Goal: Information Seeking & Learning: Learn about a topic

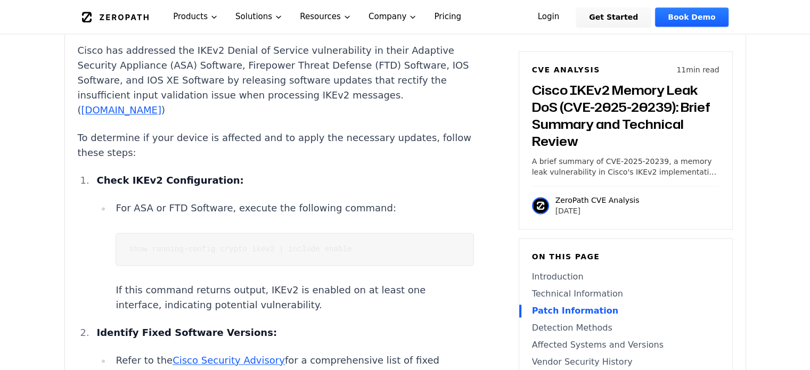
scroll to position [1385, 0]
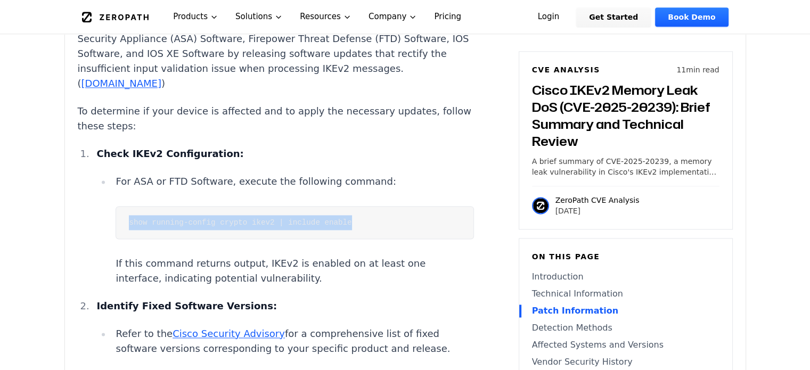
drag, startPoint x: 125, startPoint y: 209, endPoint x: 368, endPoint y: 212, distance: 243.0
click at [368, 212] on pre "show running-config crypto ikev2 | include enable" at bounding box center [295, 222] width 358 height 33
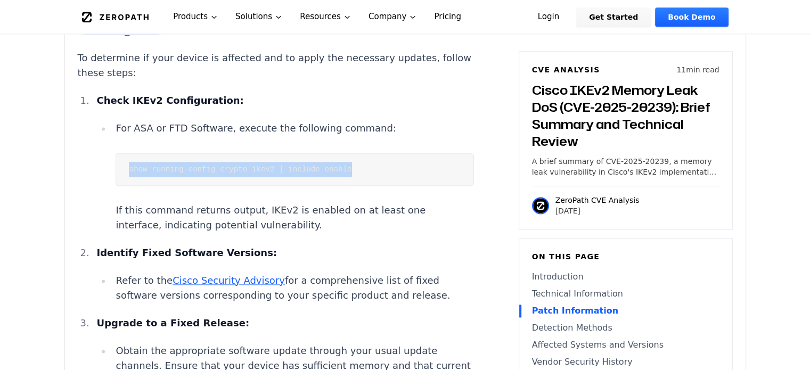
click at [231, 275] on link "Cisco Security Advisory" at bounding box center [229, 280] width 112 height 11
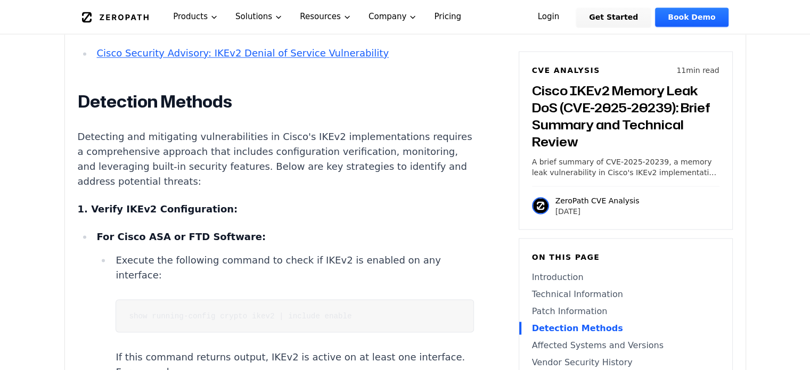
scroll to position [1972, 0]
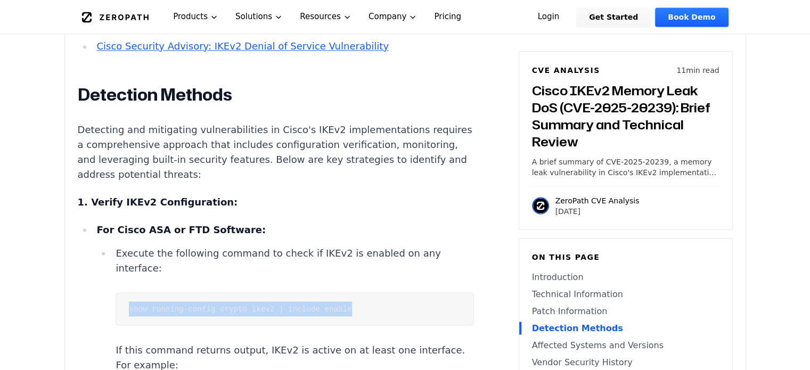
drag, startPoint x: 128, startPoint y: 297, endPoint x: 403, endPoint y: 291, distance: 274.5
click at [403, 293] on pre "show running-config crypto ikev2 | include enable" at bounding box center [295, 309] width 358 height 33
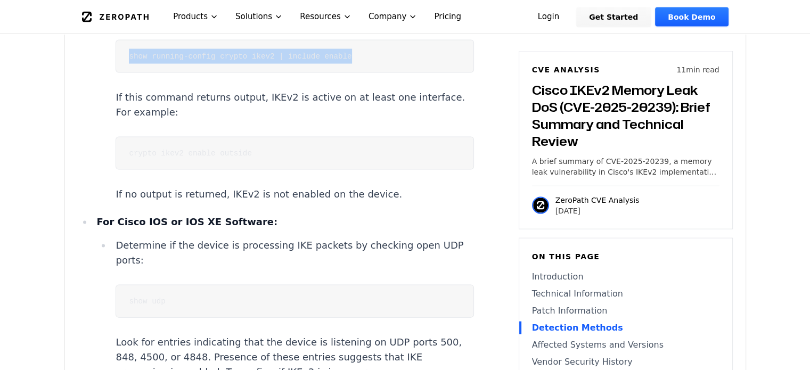
scroll to position [2238, 0]
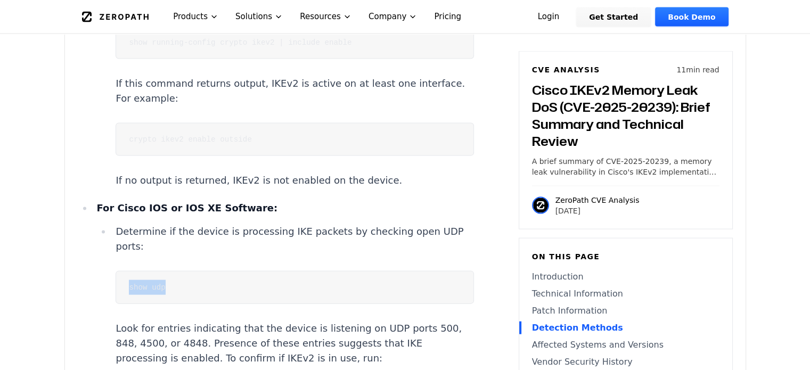
drag, startPoint x: 124, startPoint y: 272, endPoint x: 345, endPoint y: 270, distance: 221.1
click at [345, 271] on pre "show udp" at bounding box center [295, 287] width 358 height 33
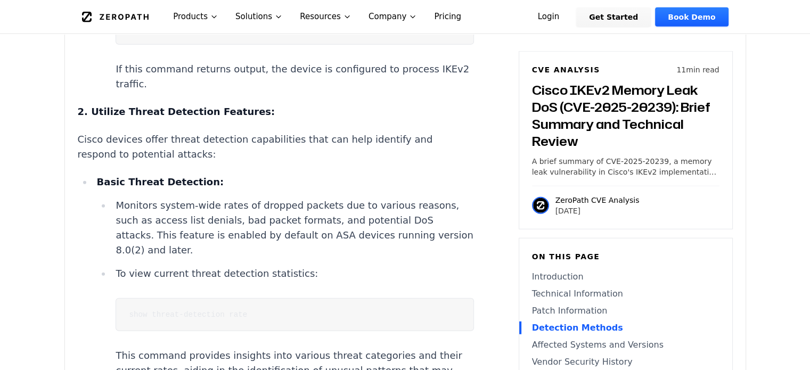
scroll to position [2664, 0]
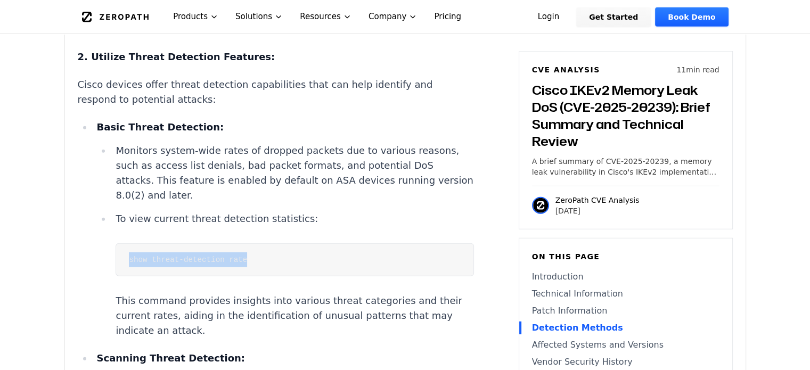
drag, startPoint x: 125, startPoint y: 245, endPoint x: 358, endPoint y: 244, distance: 232.9
click at [358, 244] on pre "show threat-detection rate" at bounding box center [295, 260] width 358 height 33
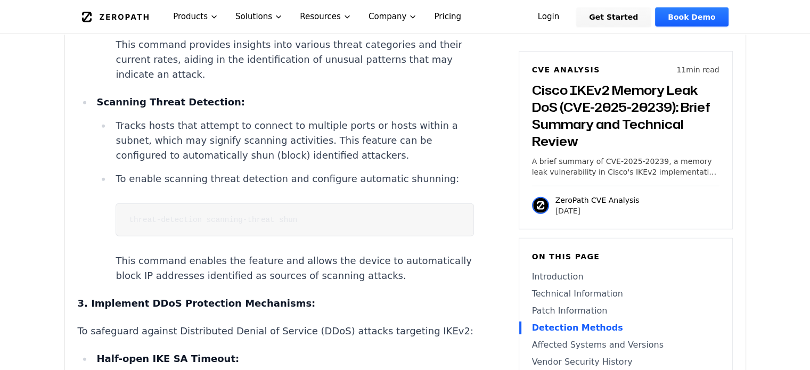
scroll to position [2931, 0]
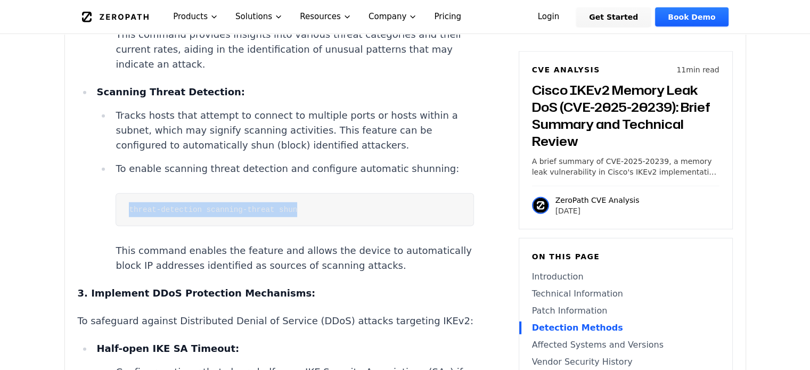
drag, startPoint x: 120, startPoint y: 208, endPoint x: 391, endPoint y: 203, distance: 270.2
click at [391, 203] on pre "threat-detection scanning-threat shun" at bounding box center [295, 209] width 358 height 33
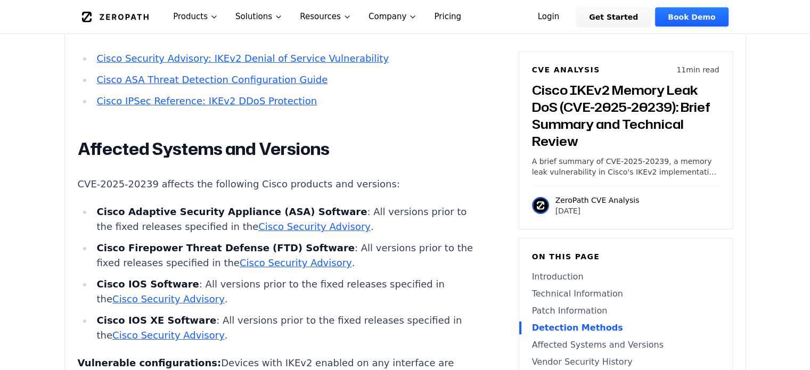
scroll to position [3570, 0]
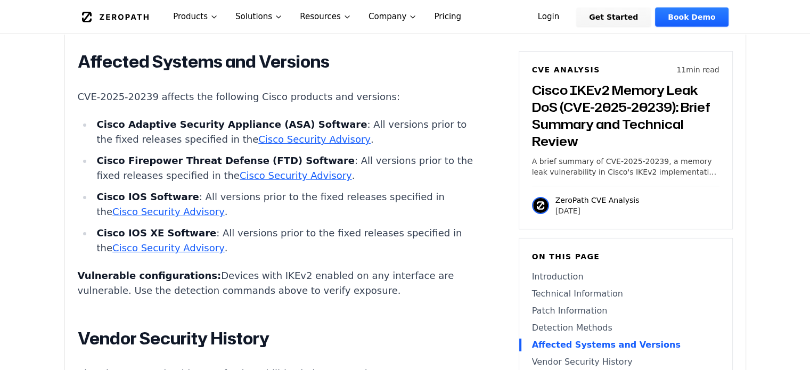
click at [288, 145] on link "Cisco Security Advisory" at bounding box center [314, 139] width 112 height 11
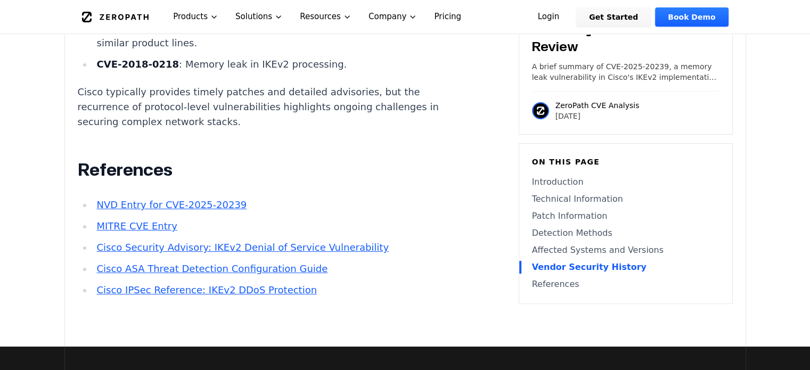
scroll to position [3996, 0]
